Goal: Navigation & Orientation: Find specific page/section

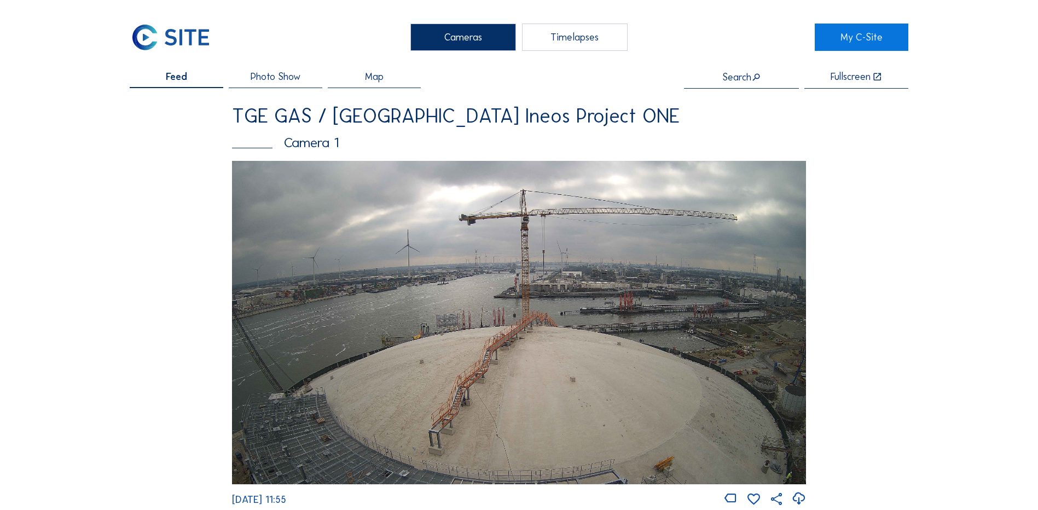
scroll to position [1477, 0]
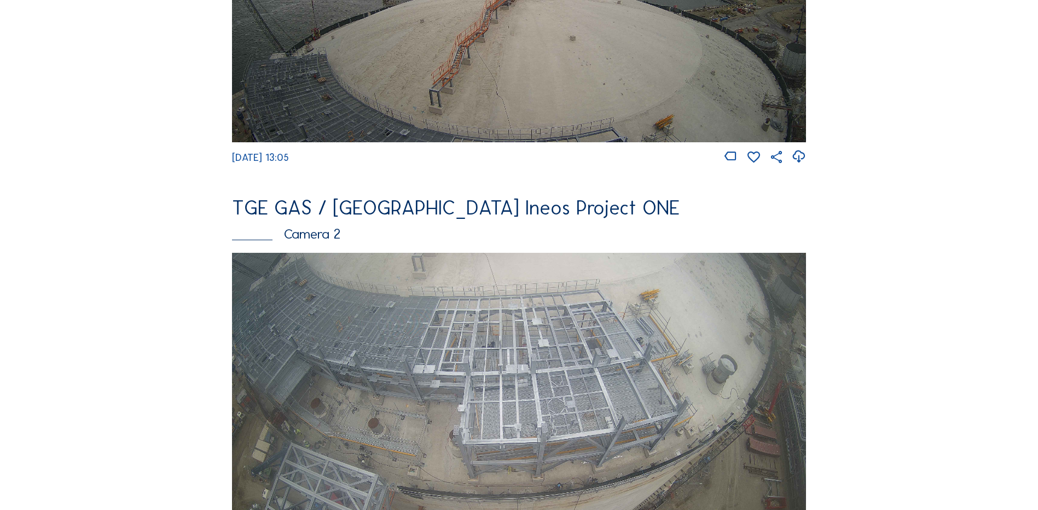
scroll to position [383, 0]
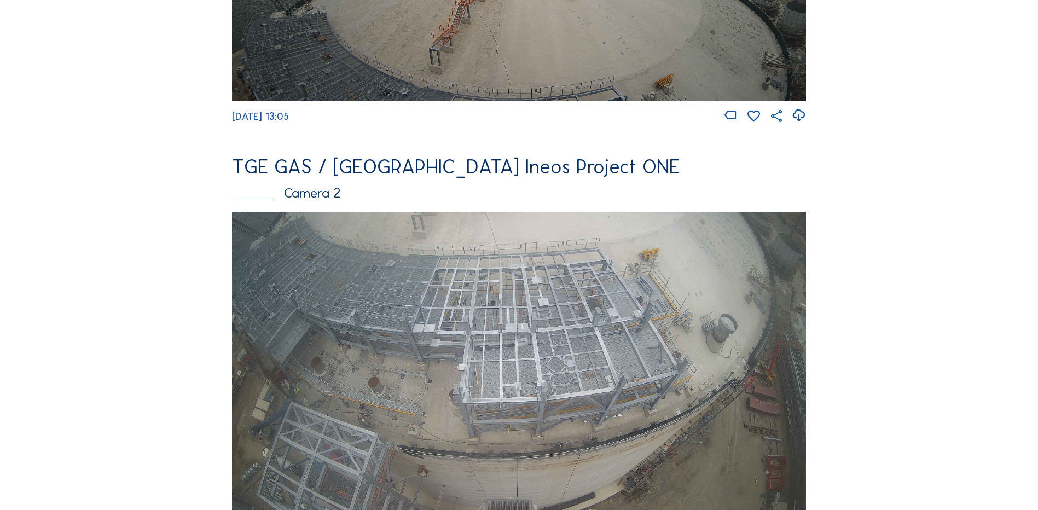
click at [460, 307] on img at bounding box center [519, 373] width 574 height 323
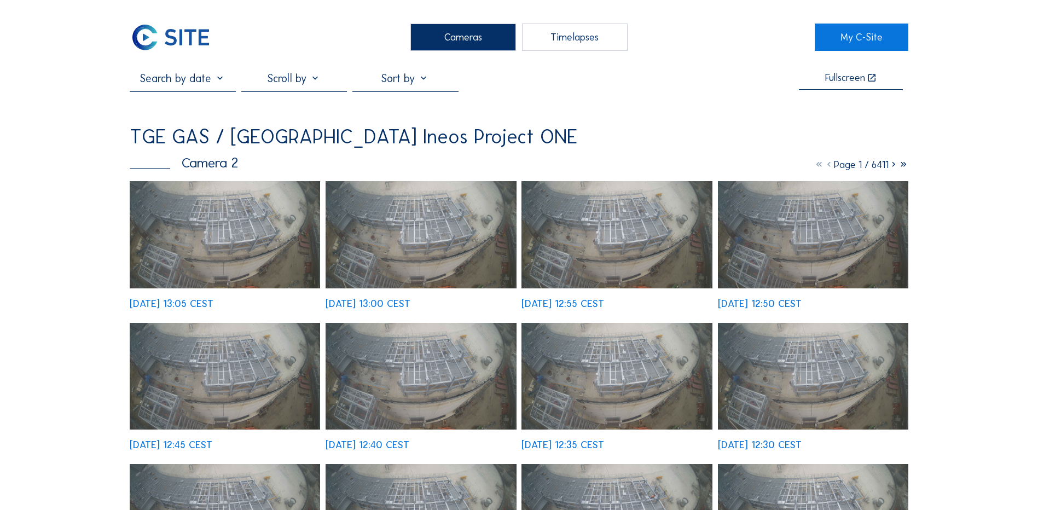
click at [245, 234] on img at bounding box center [225, 234] width 190 height 107
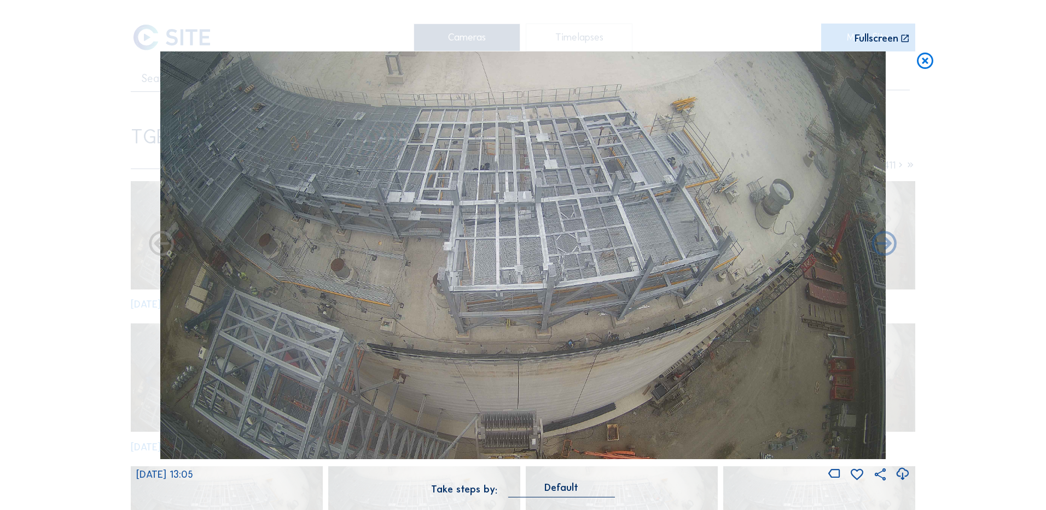
click at [927, 60] on icon at bounding box center [925, 61] width 20 height 20
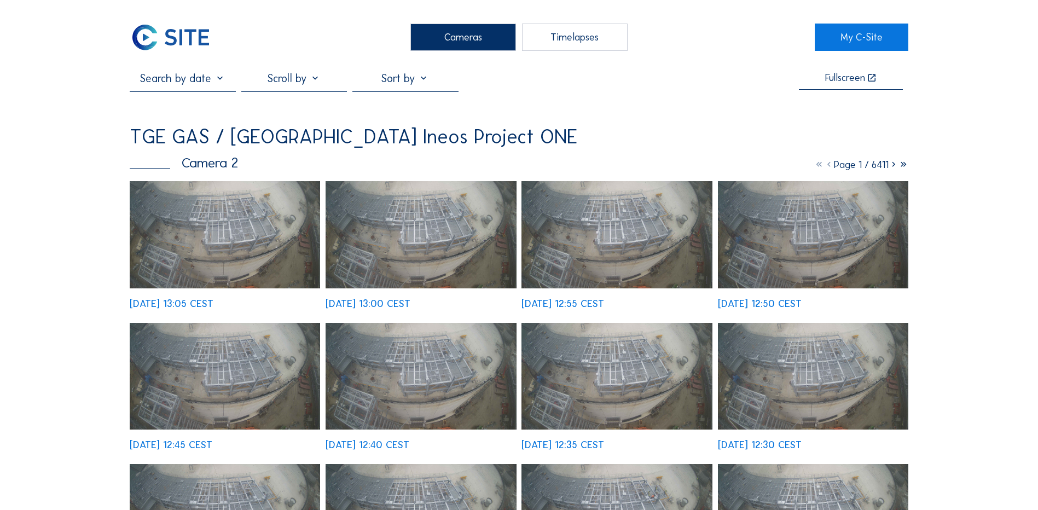
click at [466, 39] on div "Cameras" at bounding box center [463, 37] width 106 height 27
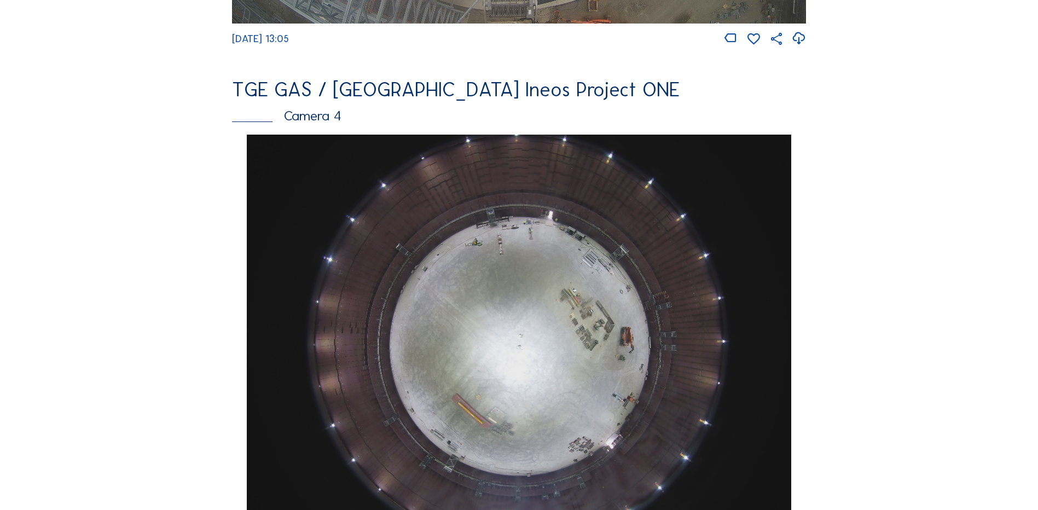
scroll to position [974, 0]
